Goal: Information Seeking & Learning: Learn about a topic

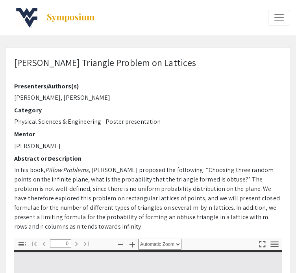
select select "custom"
type input "1"
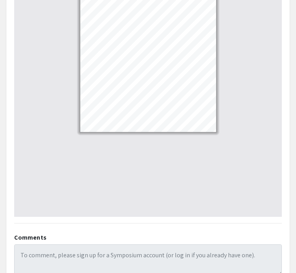
select select "custom"
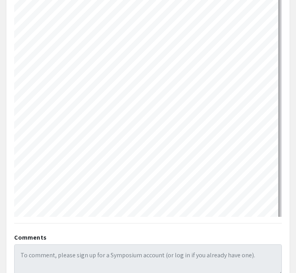
scroll to position [2, 17]
click at [287, 139] on div "Thumbnails Document Outline Attachments Layers Current Outline Item Toggle Side…" at bounding box center [147, 79] width 279 height 275
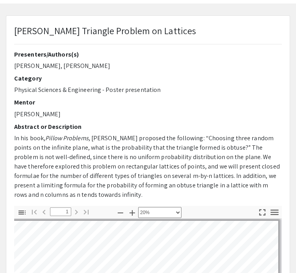
scroll to position [0, 0]
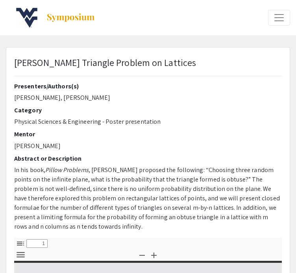
select select "custom"
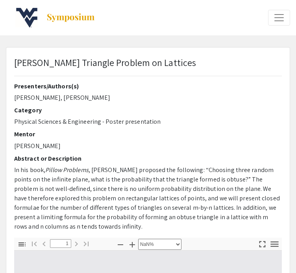
type input "0"
select select "custom"
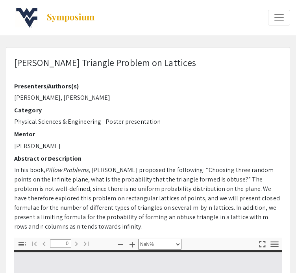
type input "1"
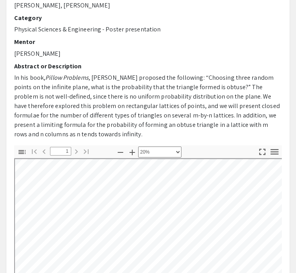
scroll to position [94, 0]
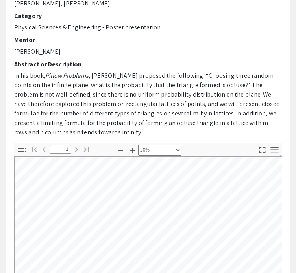
click at [271, 151] on icon "button" at bounding box center [274, 150] width 11 height 11
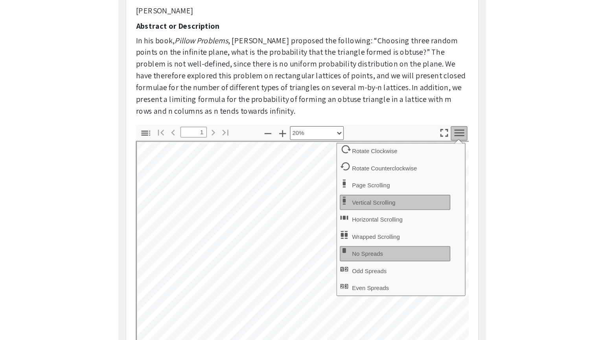
scroll to position [140, 0]
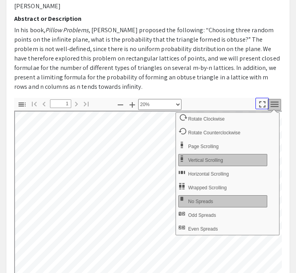
click at [263, 101] on icon "button" at bounding box center [262, 104] width 11 height 11
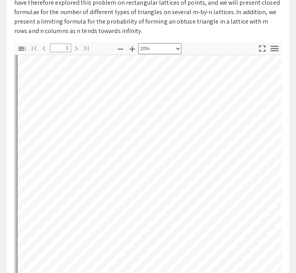
scroll to position [50, 0]
select select "custom"
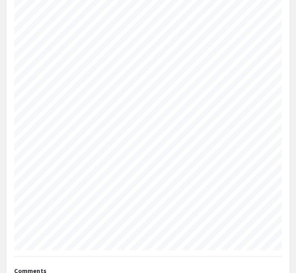
scroll to position [20, 138]
